Goal: Task Accomplishment & Management: Complete application form

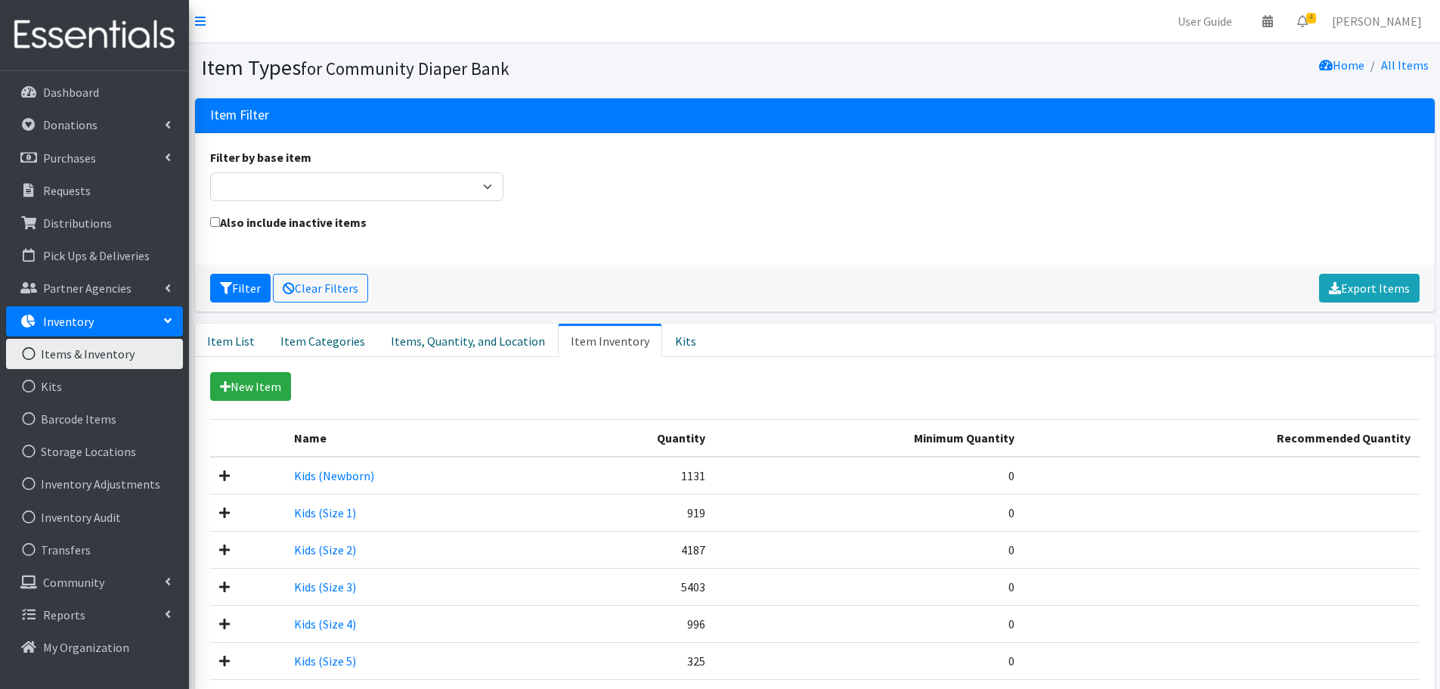
scroll to position [198, 0]
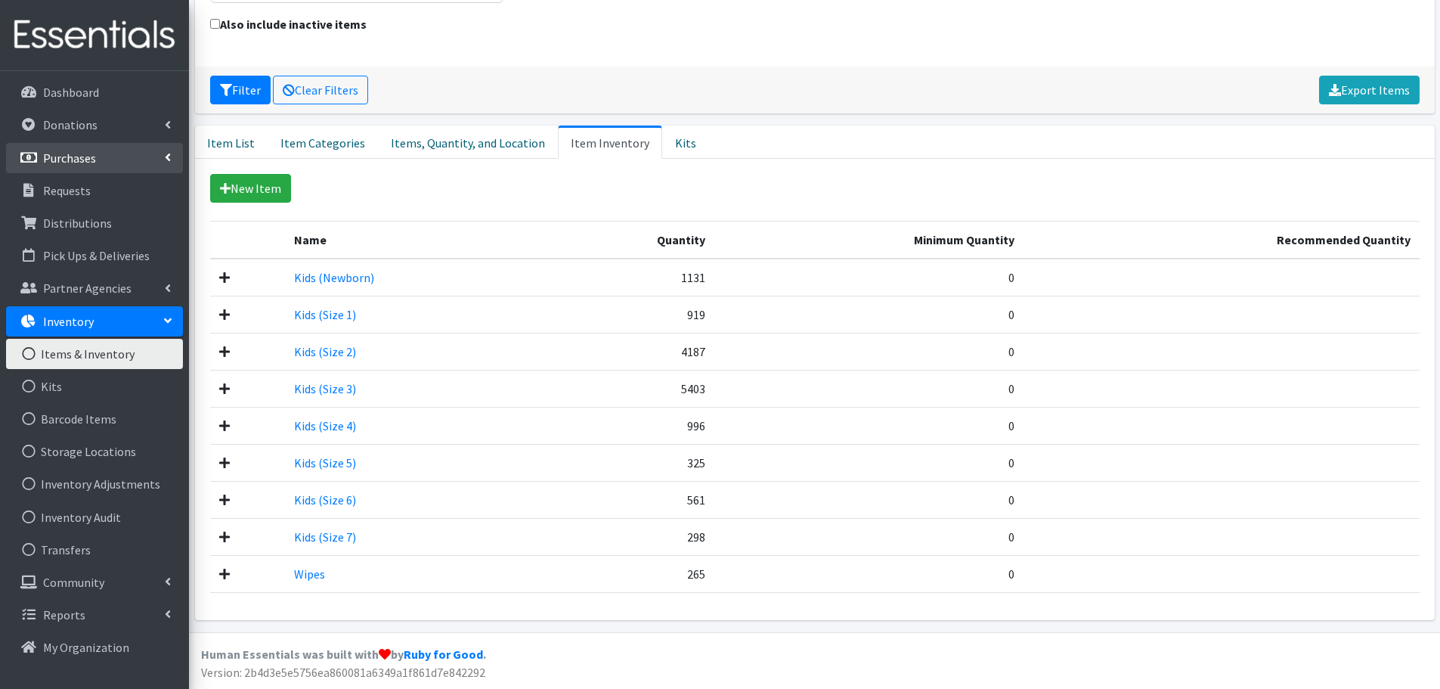
click at [104, 156] on link "Purchases" at bounding box center [94, 158] width 177 height 30
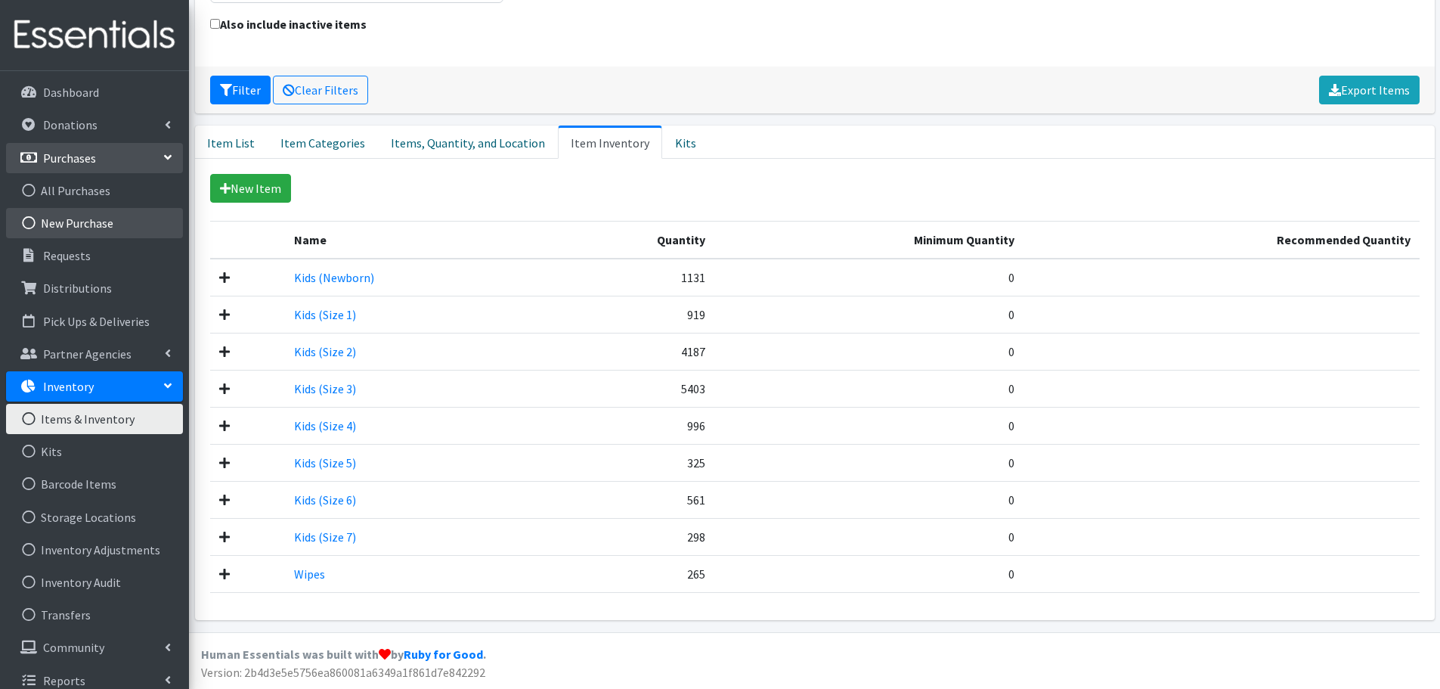
click at [102, 222] on link "New Purchase" at bounding box center [94, 223] width 177 height 30
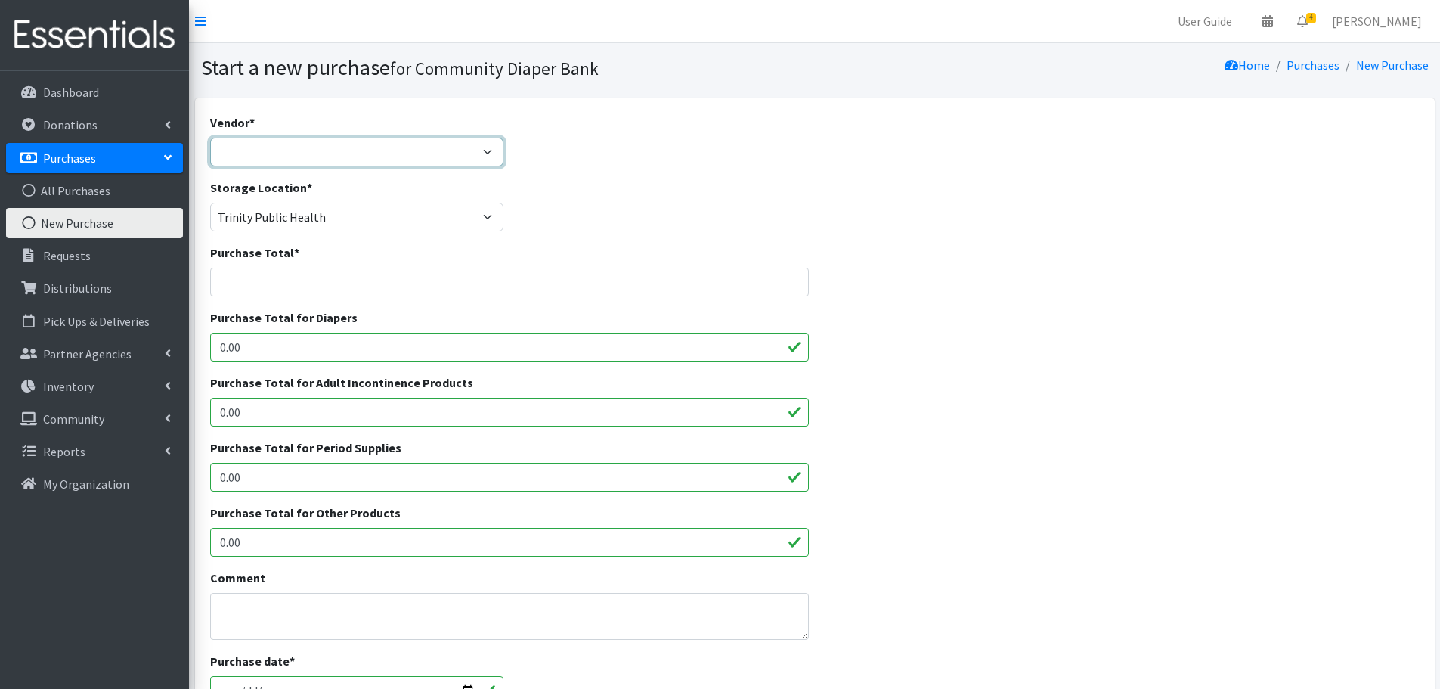
click at [485, 148] on select "Amazon JSL Partners Pathway to Provide Walmart ---Not Listed---" at bounding box center [357, 152] width 294 height 29
select select "46"
click at [210, 138] on select "Amazon JSL Partners Pathway to Provide Walmart ---Not Listed---" at bounding box center [357, 152] width 294 height 29
click at [274, 281] on input "Purchase Total *" at bounding box center [509, 282] width 599 height 29
click at [649, 354] on input "0.00" at bounding box center [509, 347] width 599 height 29
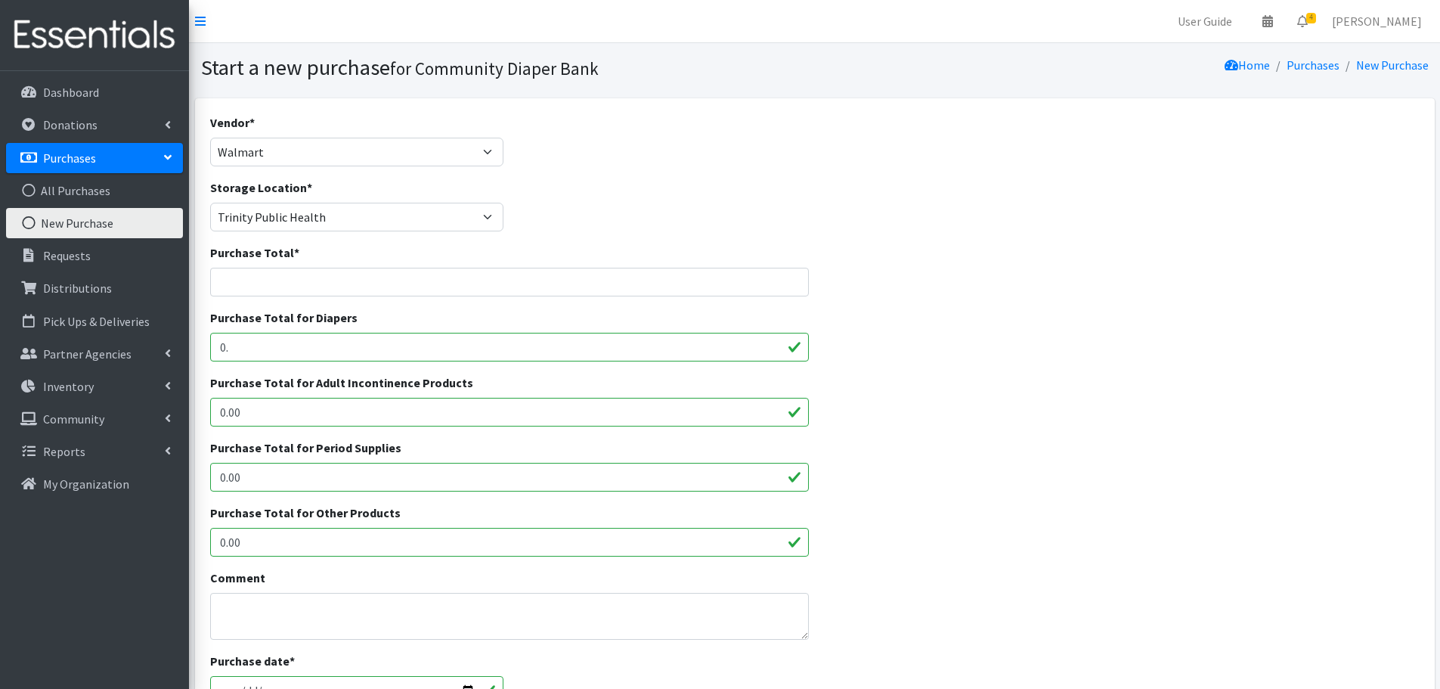
type input "0"
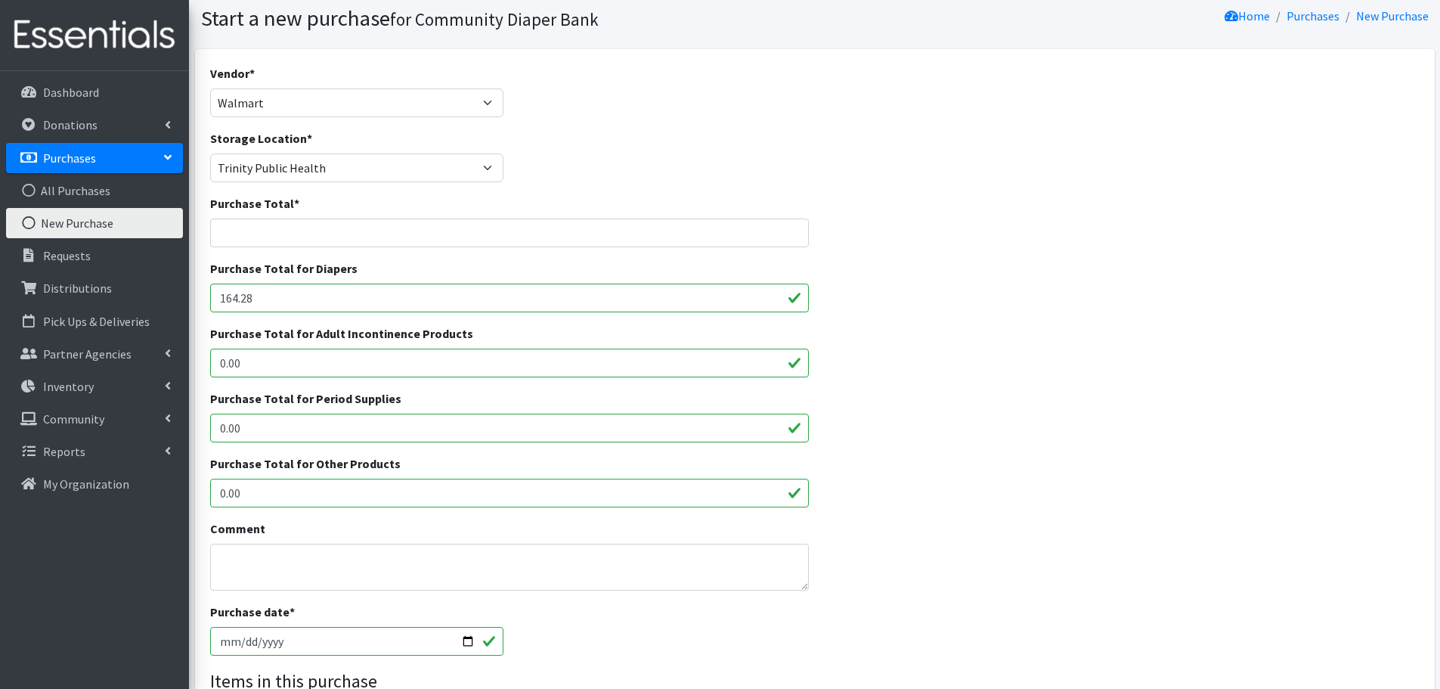
scroll to position [76, 0]
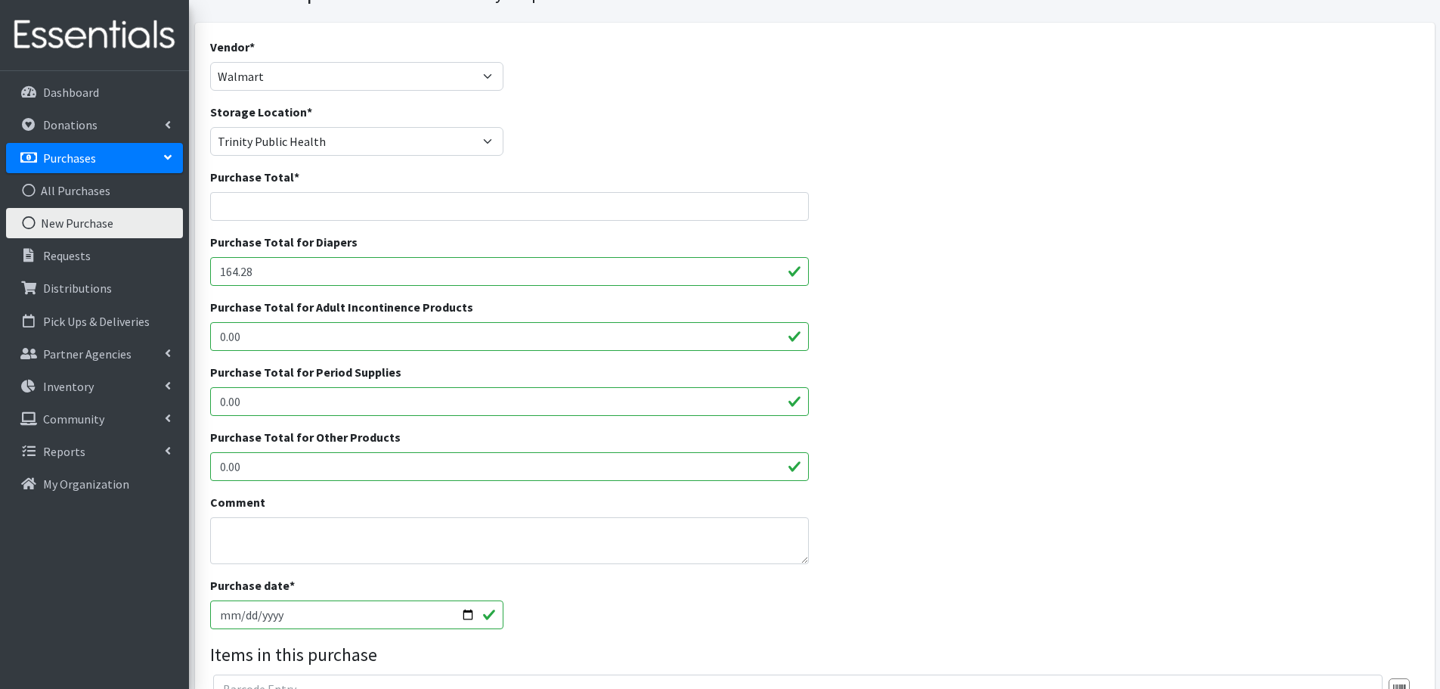
type input "164.28"
click at [320, 206] on input "Purchase Total *" at bounding box center [509, 206] width 599 height 29
click at [319, 205] on input "Purchase Total *" at bounding box center [509, 206] width 599 height 29
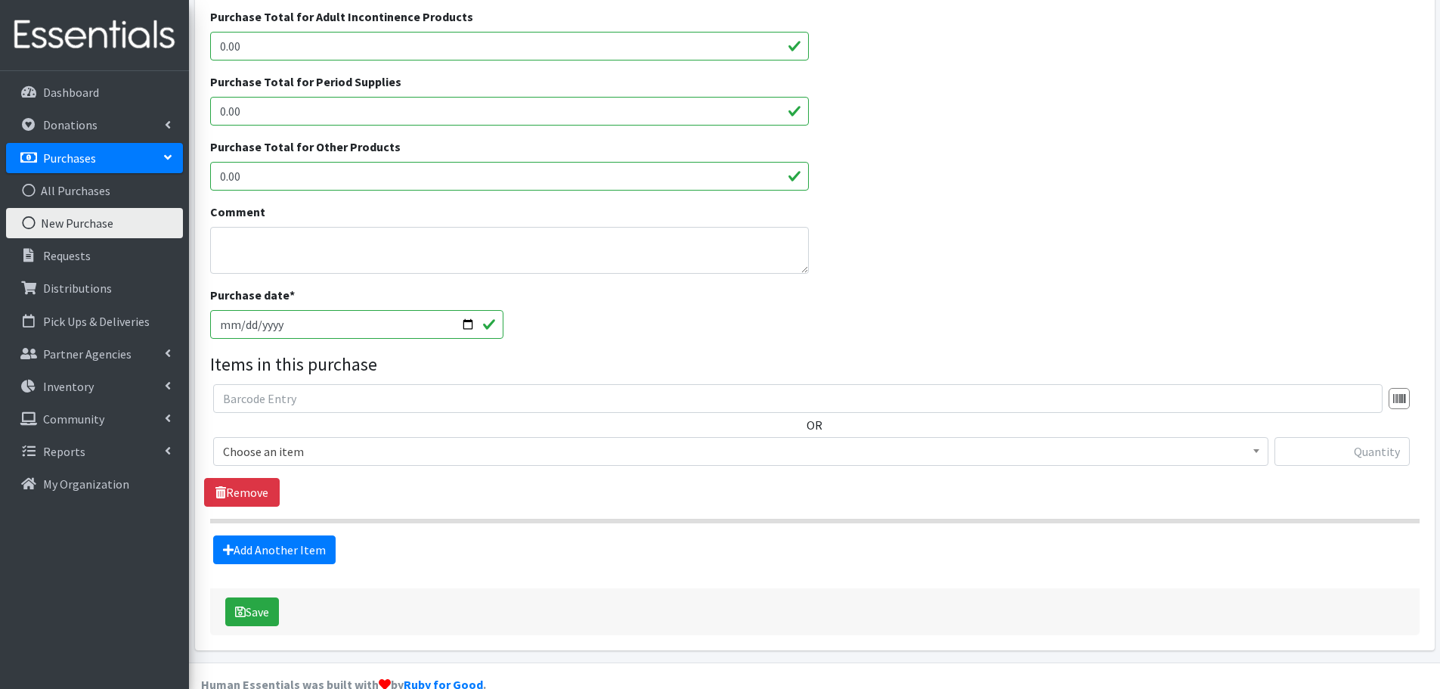
scroll to position [396, 0]
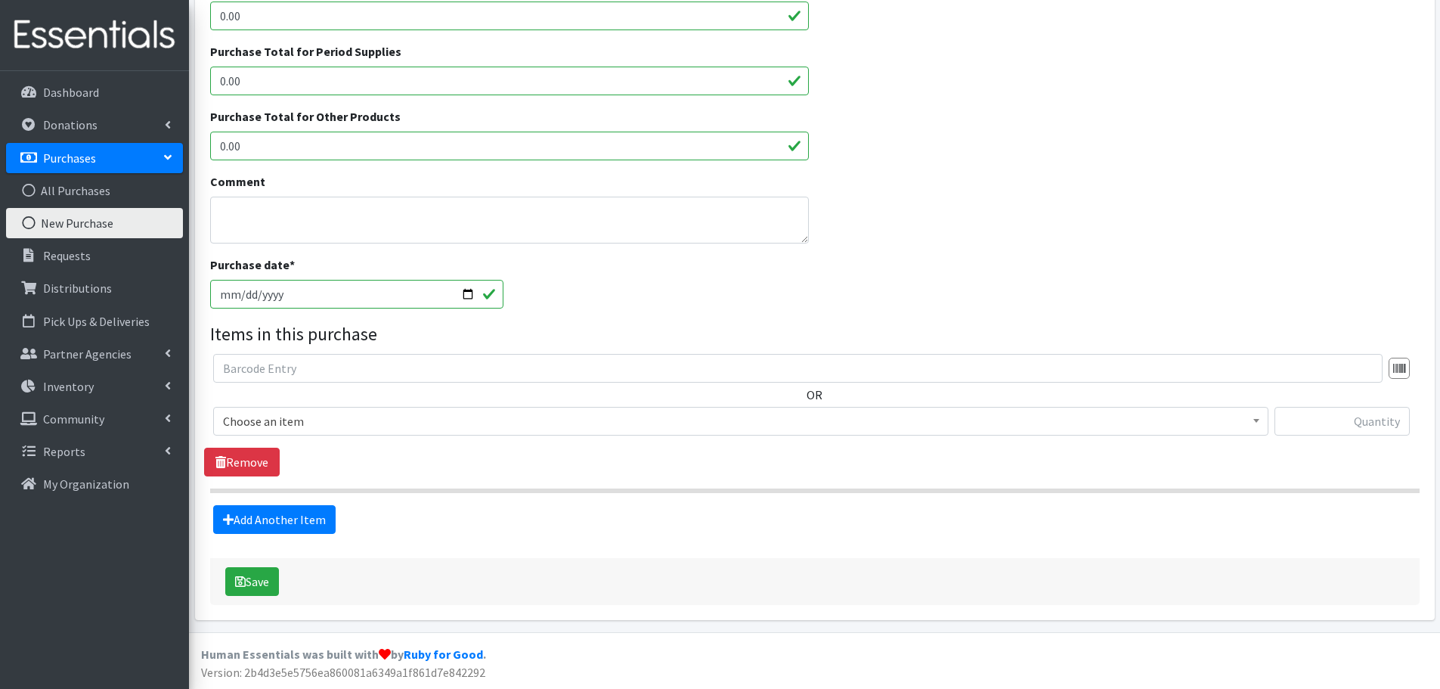
type input "164.28"
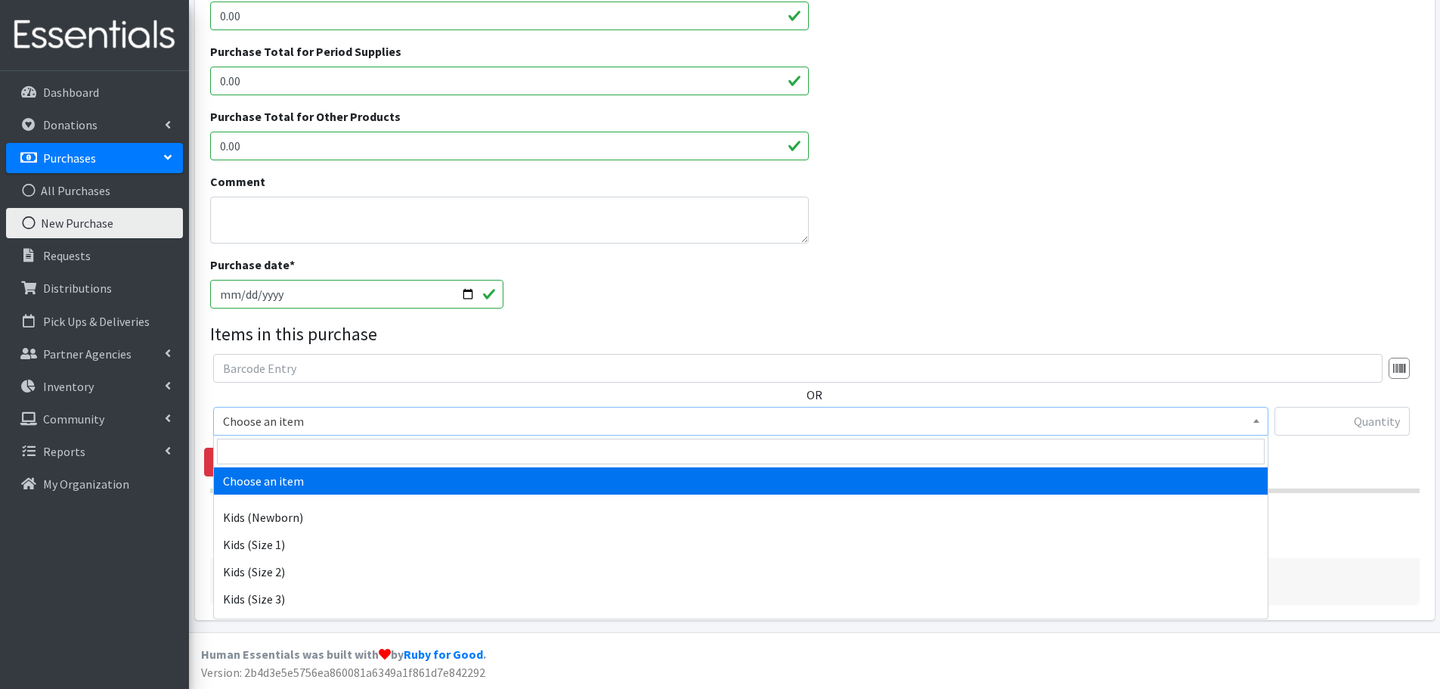
click at [519, 417] on span "Choose an item" at bounding box center [741, 420] width 1036 height 21
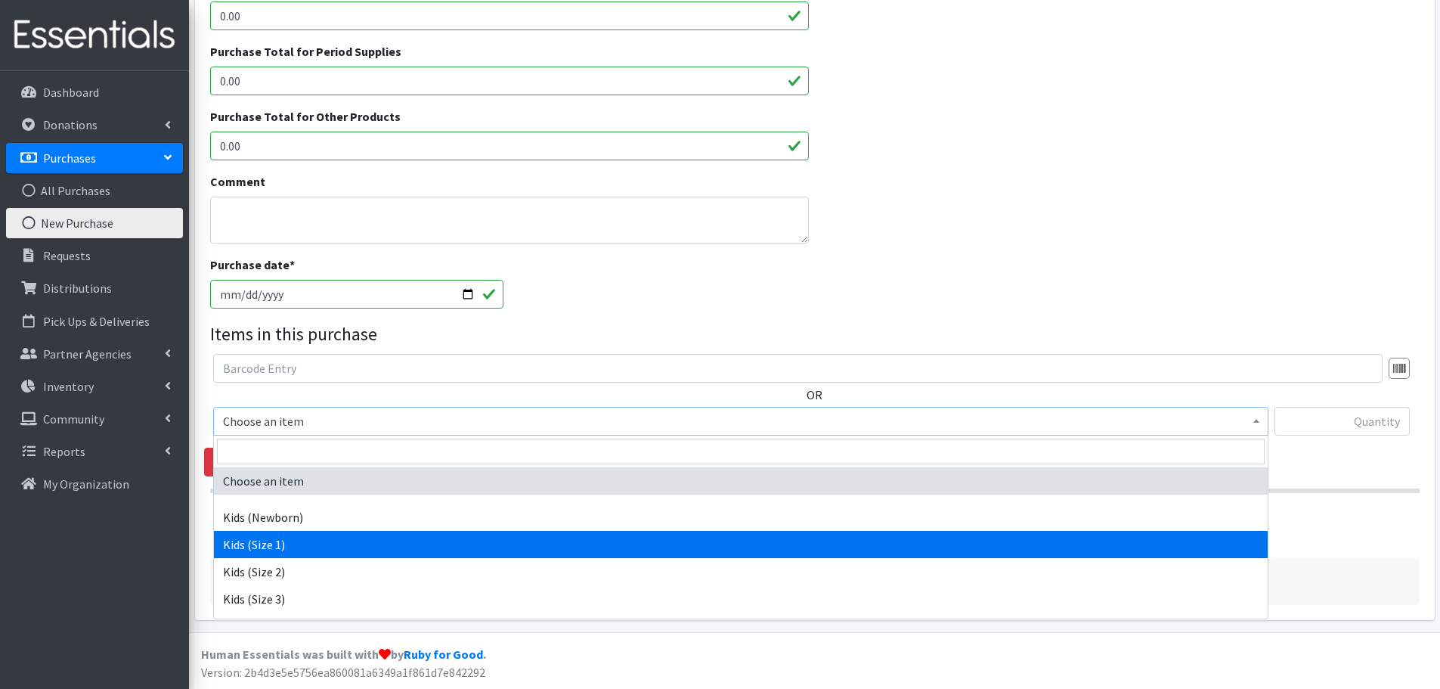
scroll to position [130, 0]
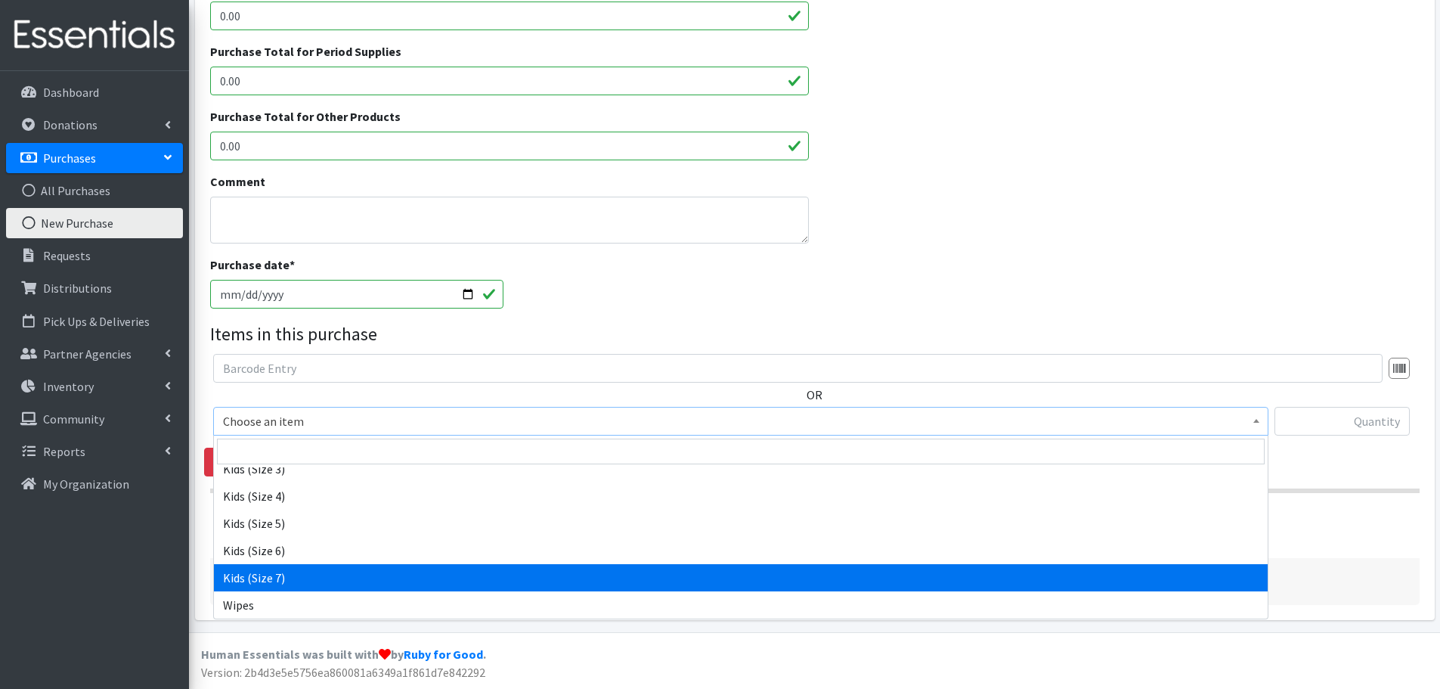
select select "2374"
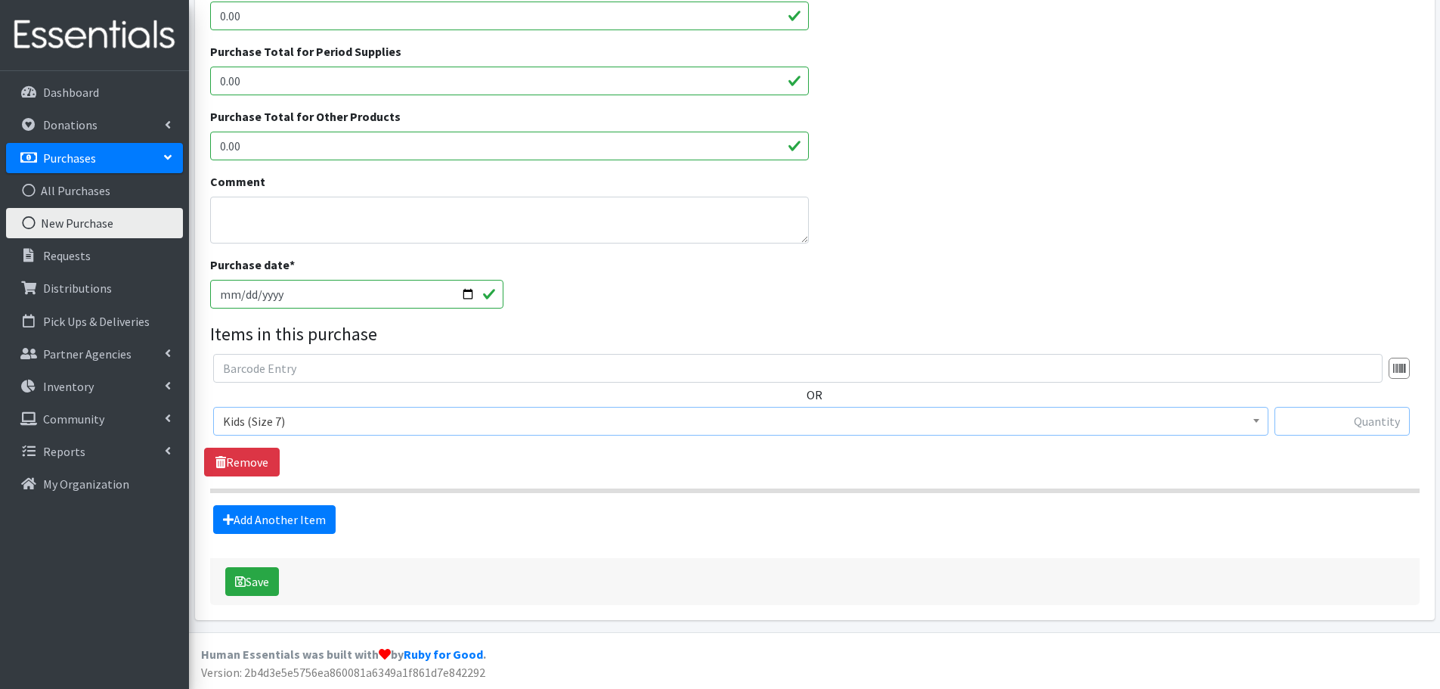
click at [1352, 419] on input "text" at bounding box center [1341, 421] width 135 height 29
type input "120"
click at [301, 524] on link "Add Another Item" at bounding box center [274, 519] width 122 height 29
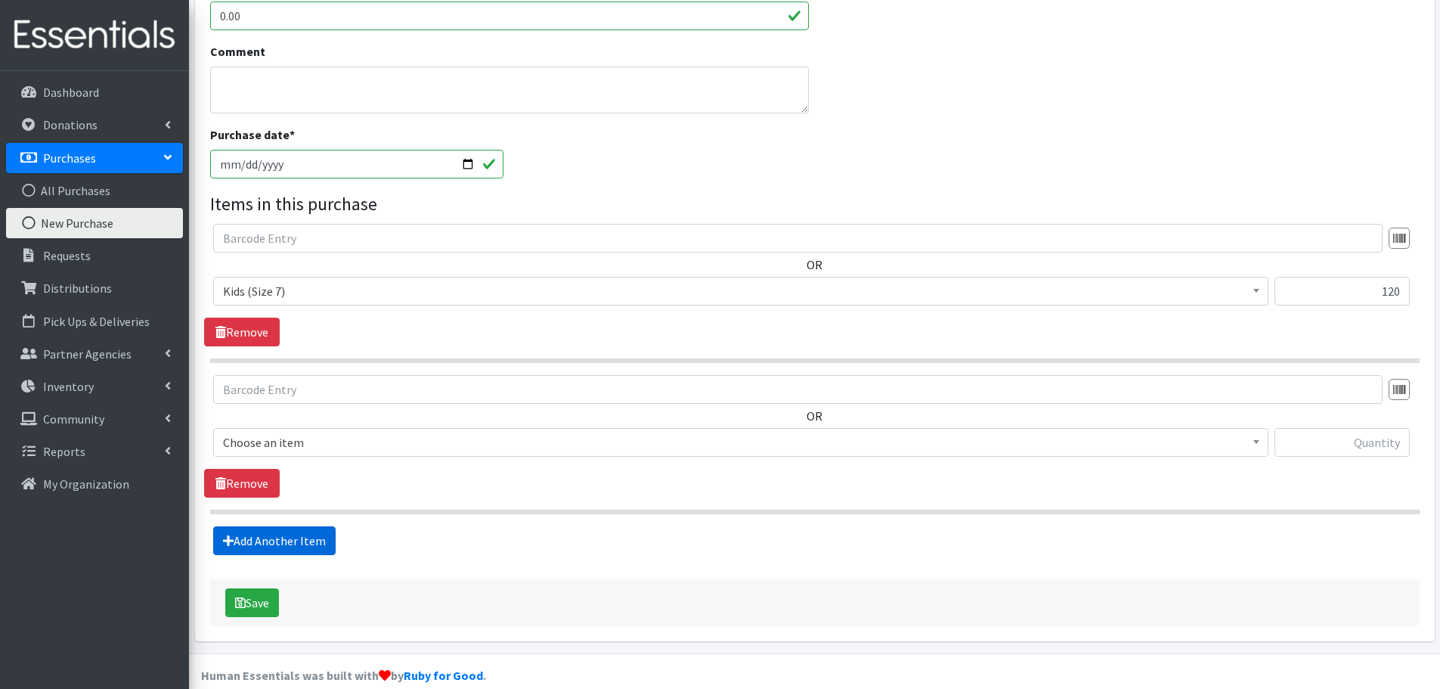
scroll to position [547, 0]
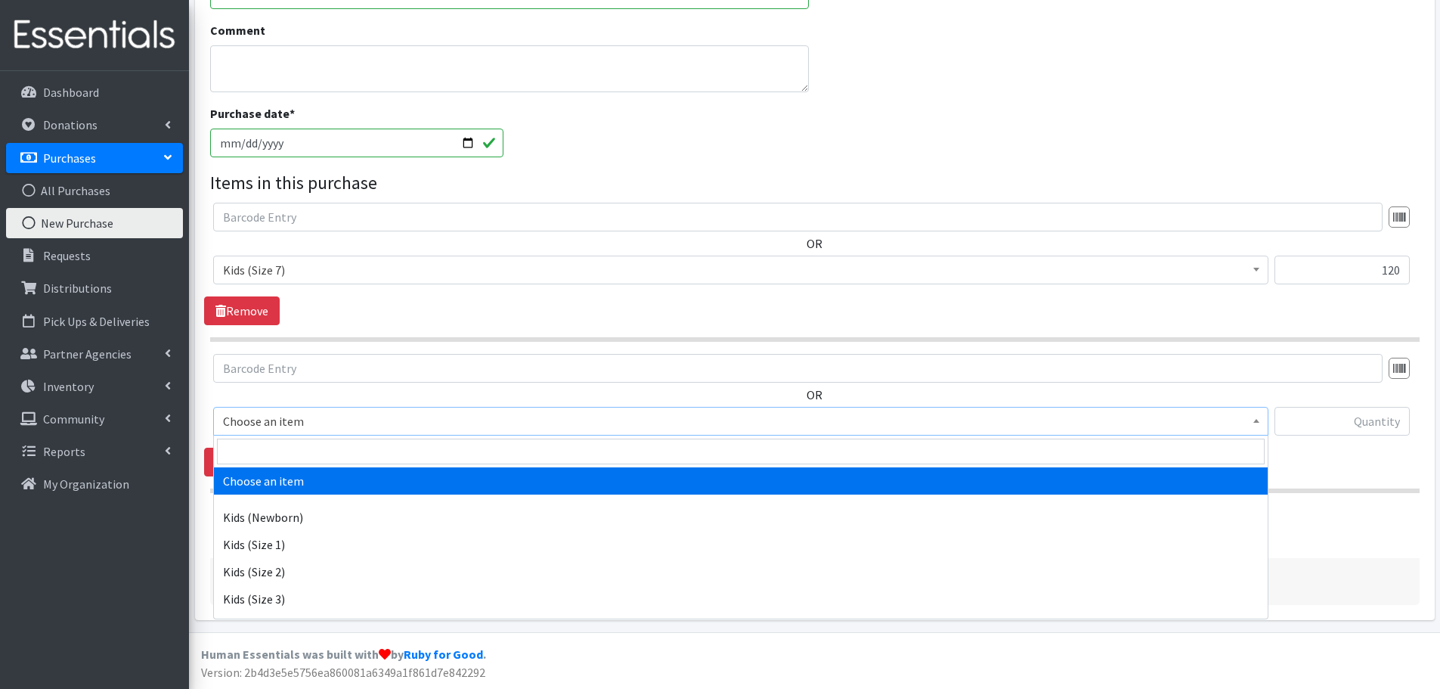
click at [374, 424] on span "Choose an item" at bounding box center [741, 420] width 1036 height 21
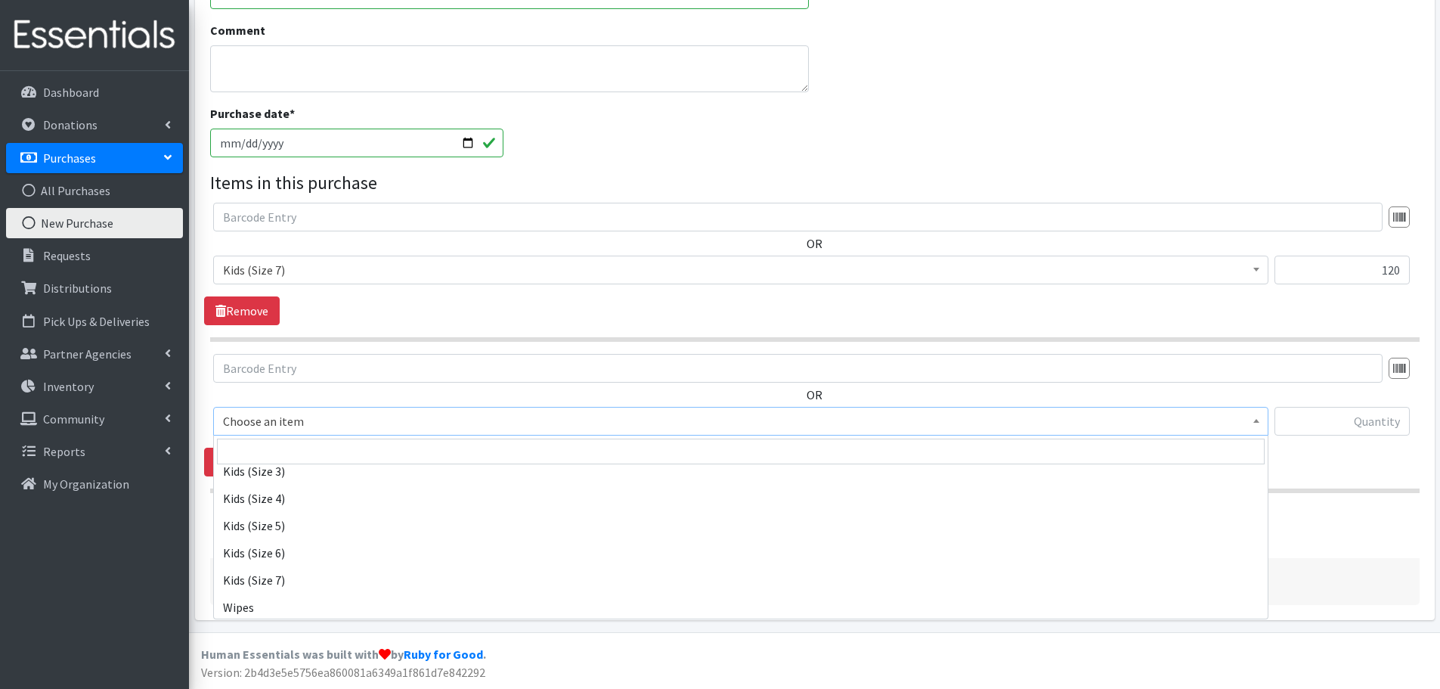
scroll to position [130, 0]
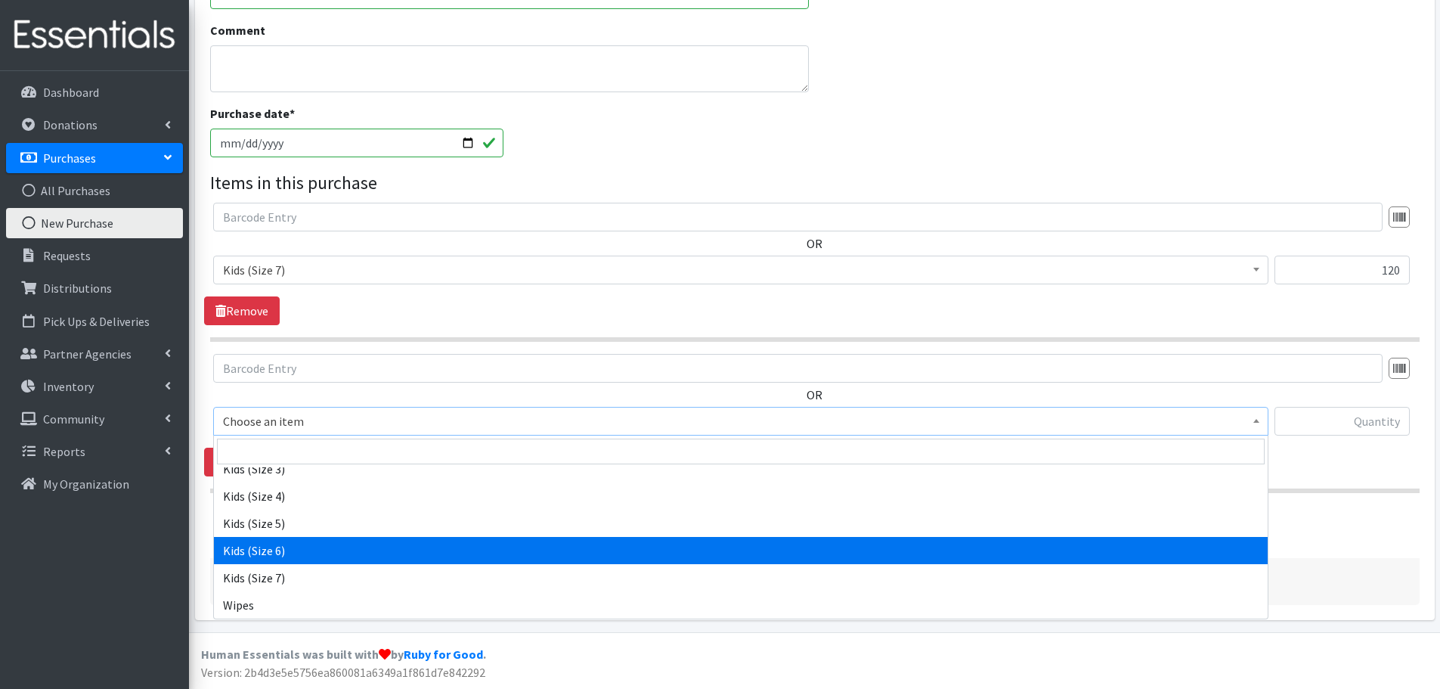
select select "2376"
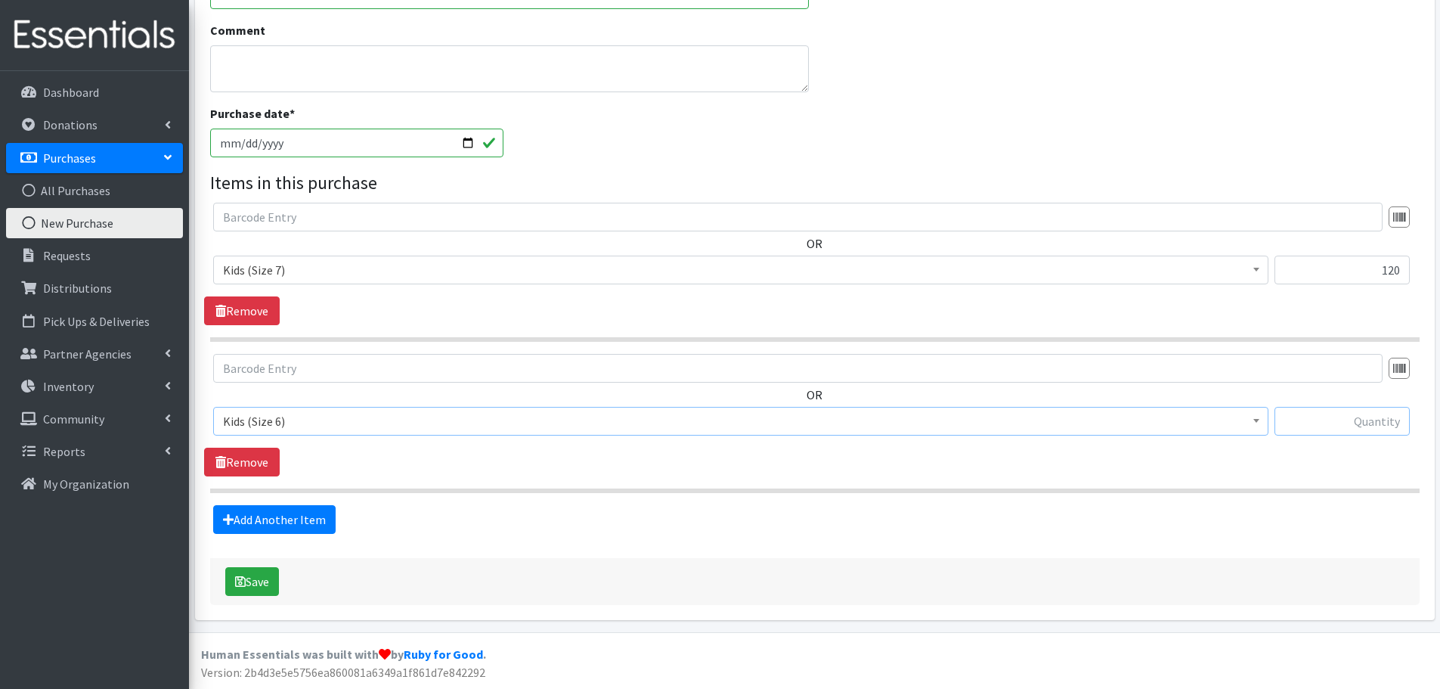
click at [1358, 421] on input "text" at bounding box center [1341, 421] width 135 height 29
click at [1323, 425] on input "text" at bounding box center [1341, 421] width 135 height 29
type input "264"
click at [280, 525] on link "Add Another Item" at bounding box center [274, 519] width 122 height 29
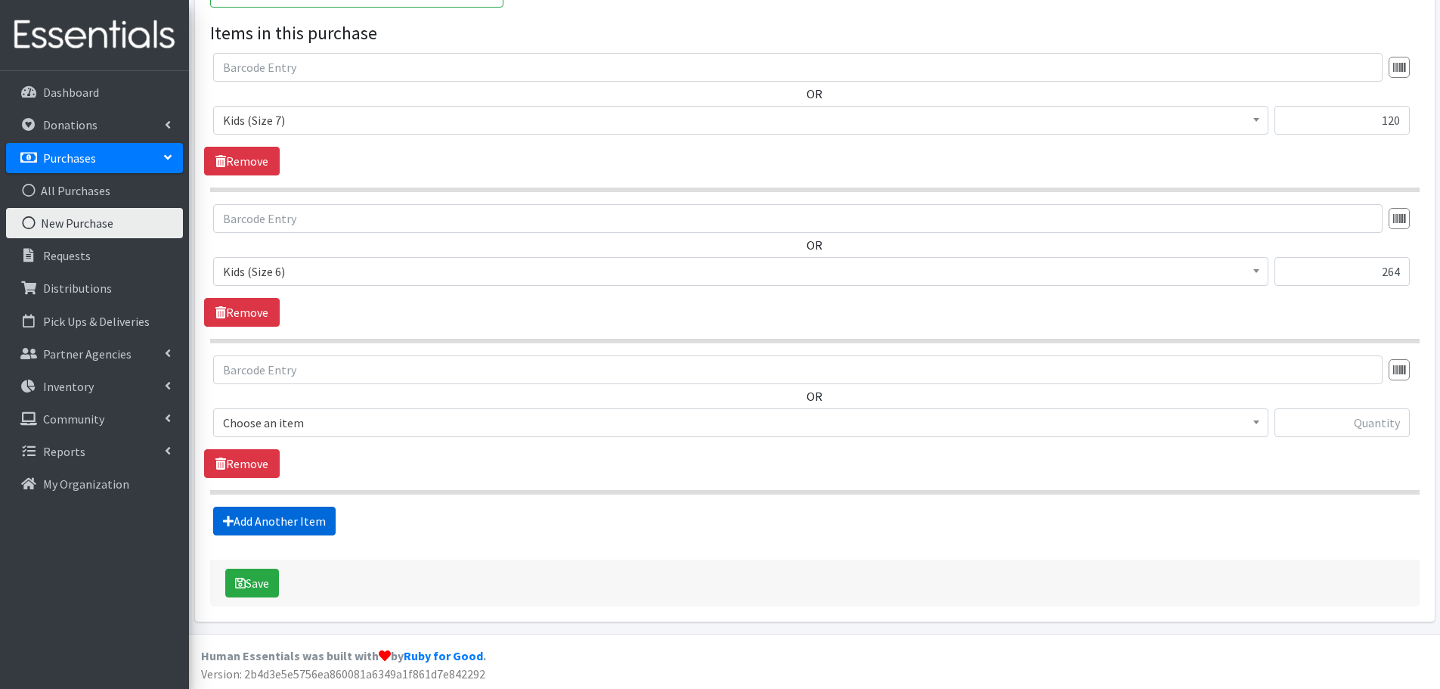
scroll to position [698, 0]
click at [310, 427] on span "Choose an item" at bounding box center [741, 420] width 1036 height 21
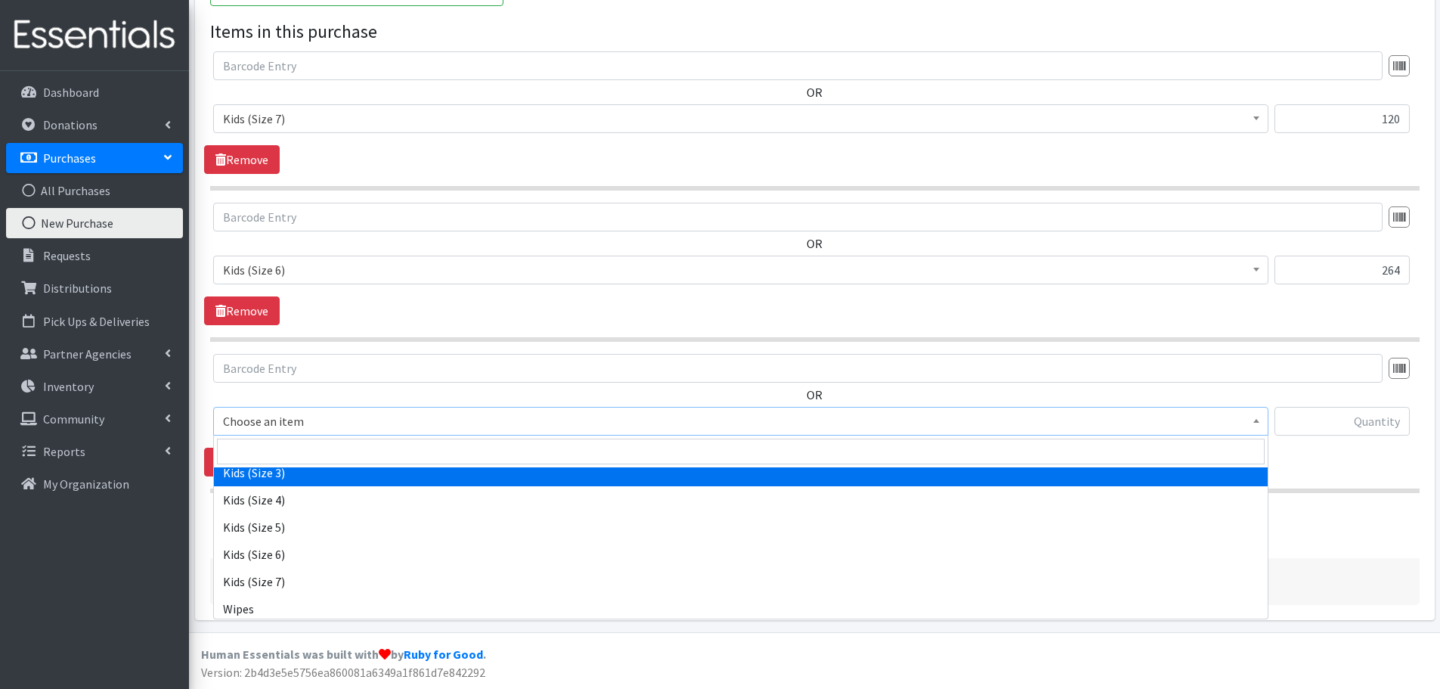
scroll to position [130, 0]
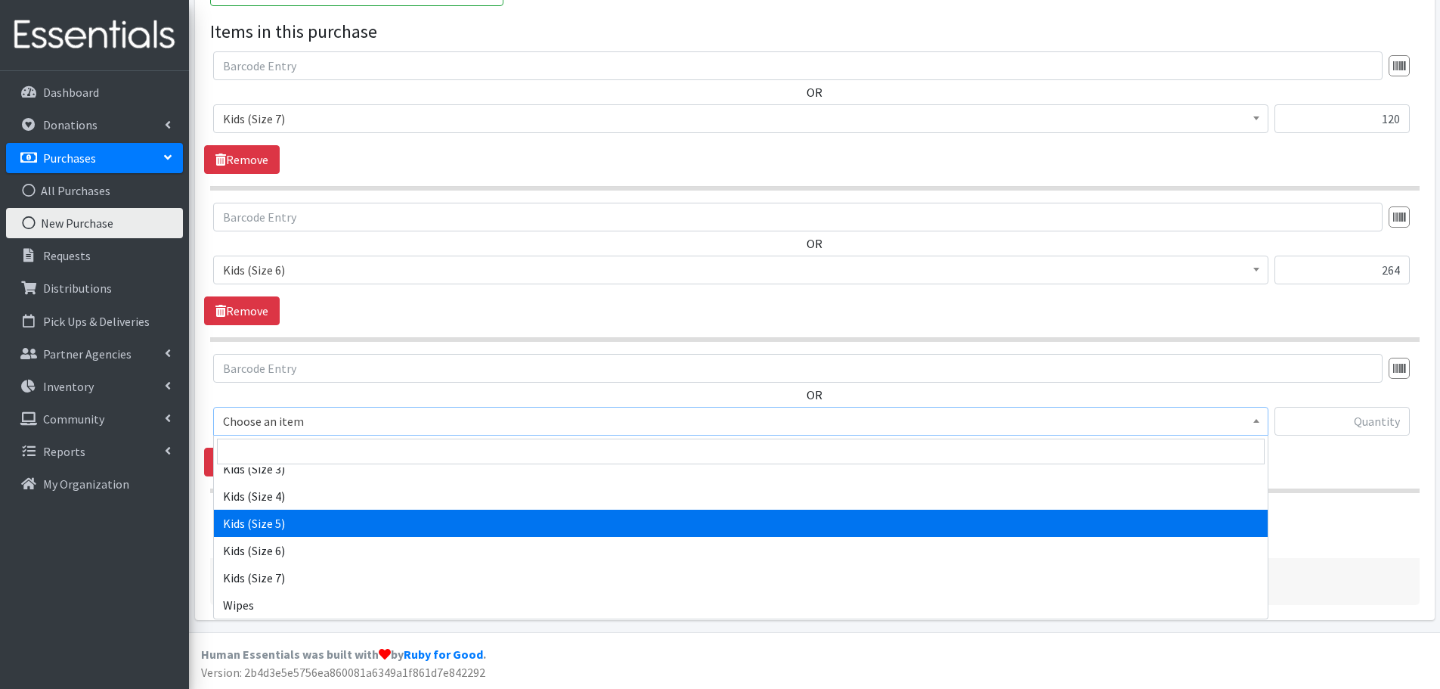
select select "2372"
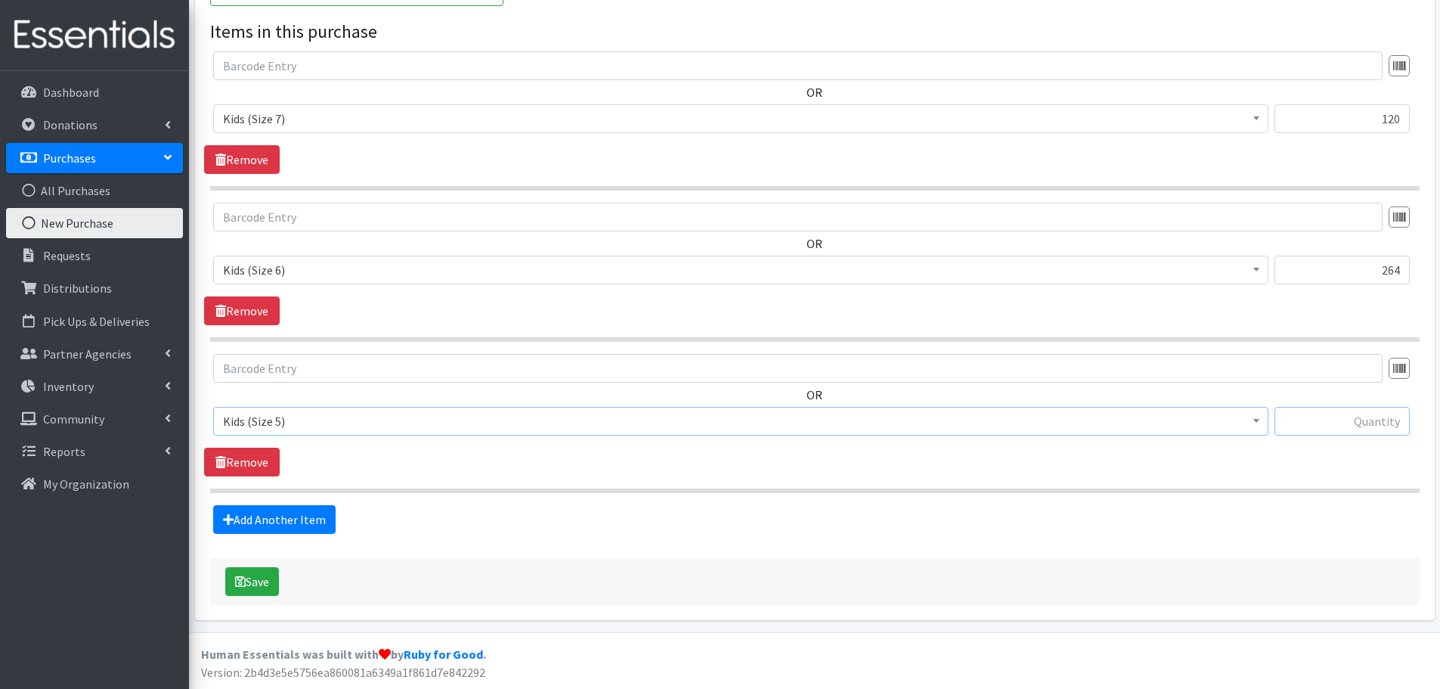
click at [1299, 427] on input "text" at bounding box center [1341, 421] width 135 height 29
type input "486"
click at [969, 548] on div "Vendor * Amazon JSL Partners Pathway to Provide Walmart ---Not Listed--- Storag…" at bounding box center [814, 10] width 1209 height 1190
click at [249, 577] on button "Save" at bounding box center [252, 581] width 54 height 29
